Goal: Task Accomplishment & Management: Use online tool/utility

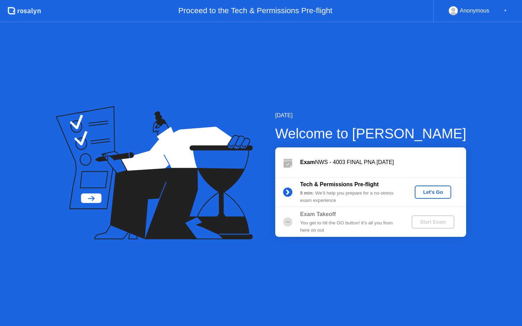
click at [434, 192] on div "Let's Go" at bounding box center [432, 192] width 31 height 6
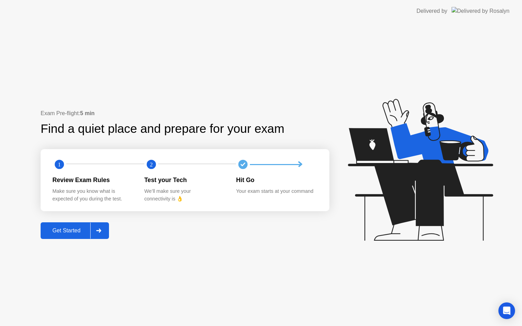
click at [70, 230] on div "Get Started" at bounding box center [67, 231] width 48 height 6
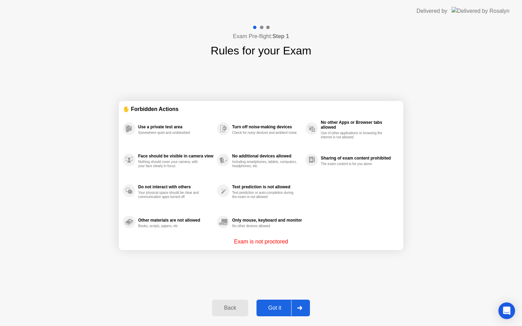
click at [272, 307] on div "Got it" at bounding box center [275, 308] width 33 height 6
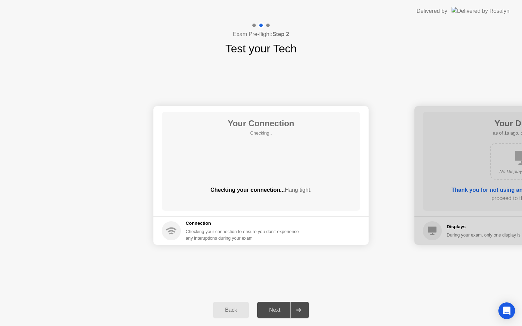
click at [272, 313] on div "Next" at bounding box center [274, 310] width 31 height 6
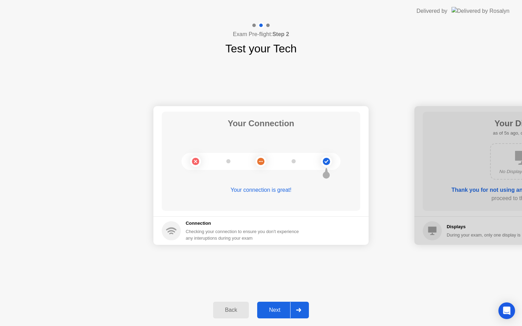
click at [271, 311] on div "Next" at bounding box center [274, 310] width 31 height 6
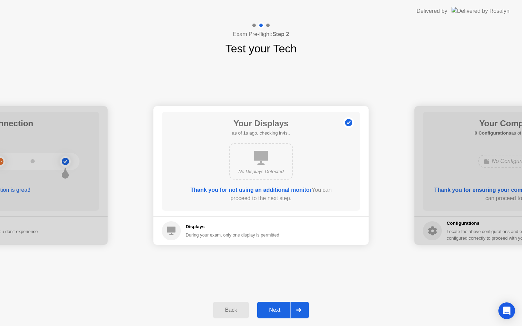
click at [271, 311] on div "Next" at bounding box center [274, 310] width 31 height 6
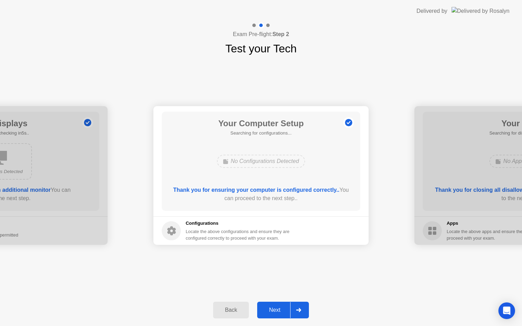
click at [271, 311] on div "Next" at bounding box center [274, 310] width 31 height 6
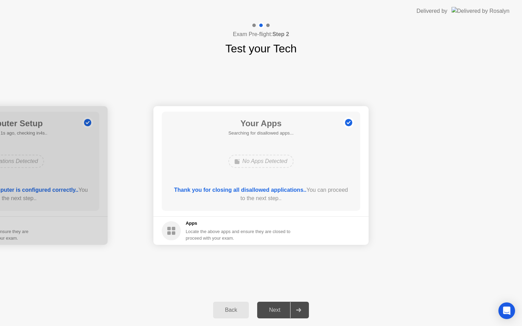
click at [271, 311] on div "Next" at bounding box center [274, 310] width 31 height 6
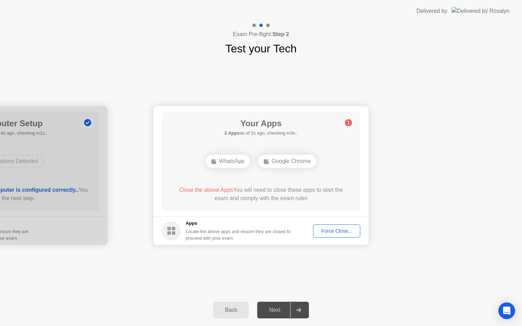
click at [335, 228] on div "Force Close..." at bounding box center [336, 231] width 42 height 6
click at [331, 232] on div "Force Close..." at bounding box center [336, 231] width 42 height 6
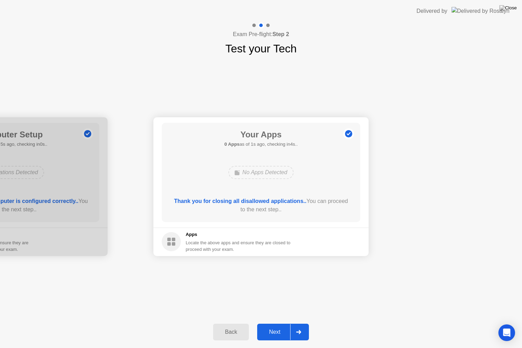
click at [274, 326] on button "Next" at bounding box center [283, 332] width 52 height 17
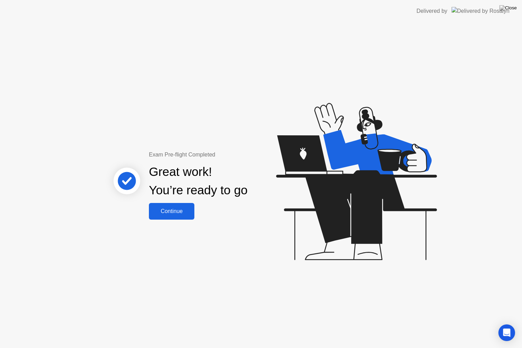
click at [177, 205] on button "Continue" at bounding box center [171, 211] width 45 height 17
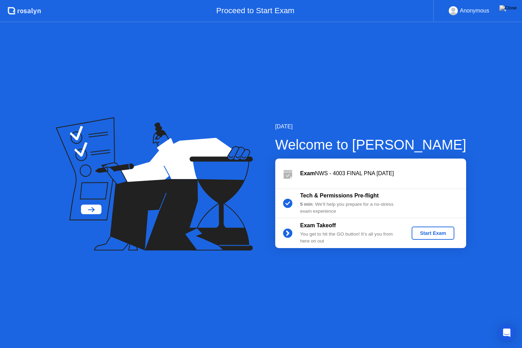
click at [428, 231] on div "Start Exam" at bounding box center [432, 233] width 37 height 6
